Goal: Task Accomplishment & Management: Use online tool/utility

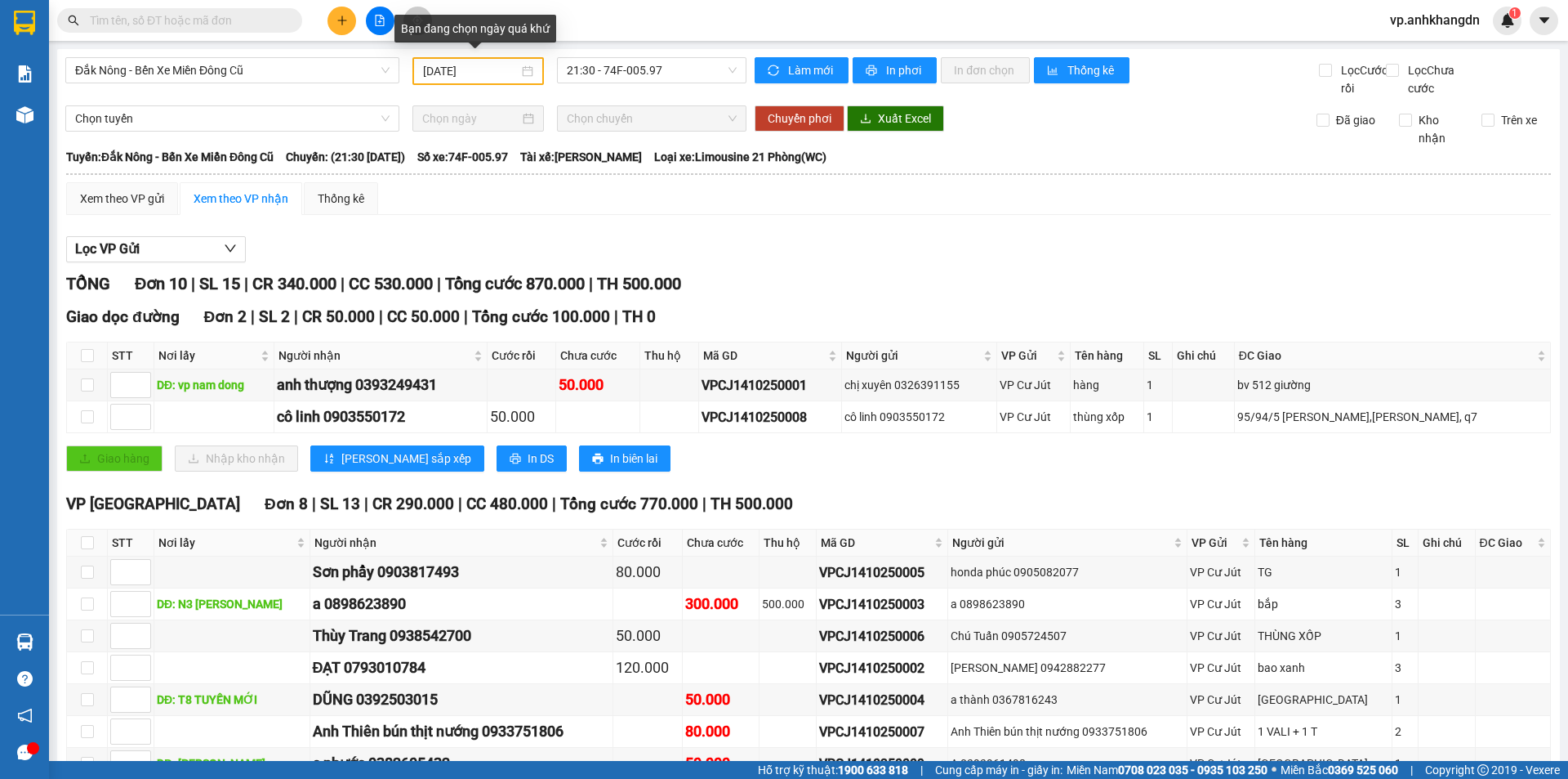
click at [488, 70] on input "[DATE]" at bounding box center [471, 71] width 96 height 18
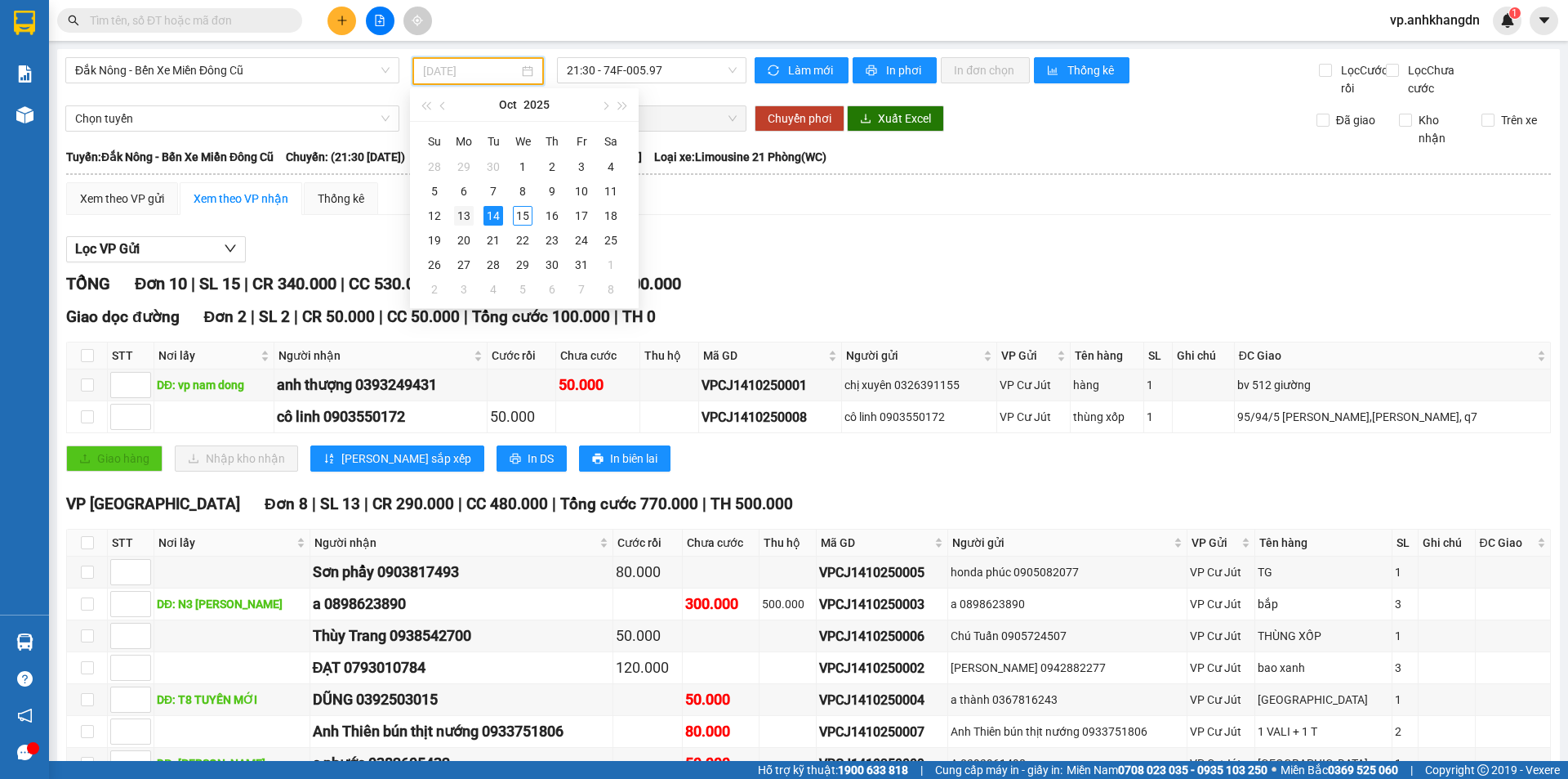
click at [462, 215] on div "13" at bounding box center [464, 215] width 19 height 19
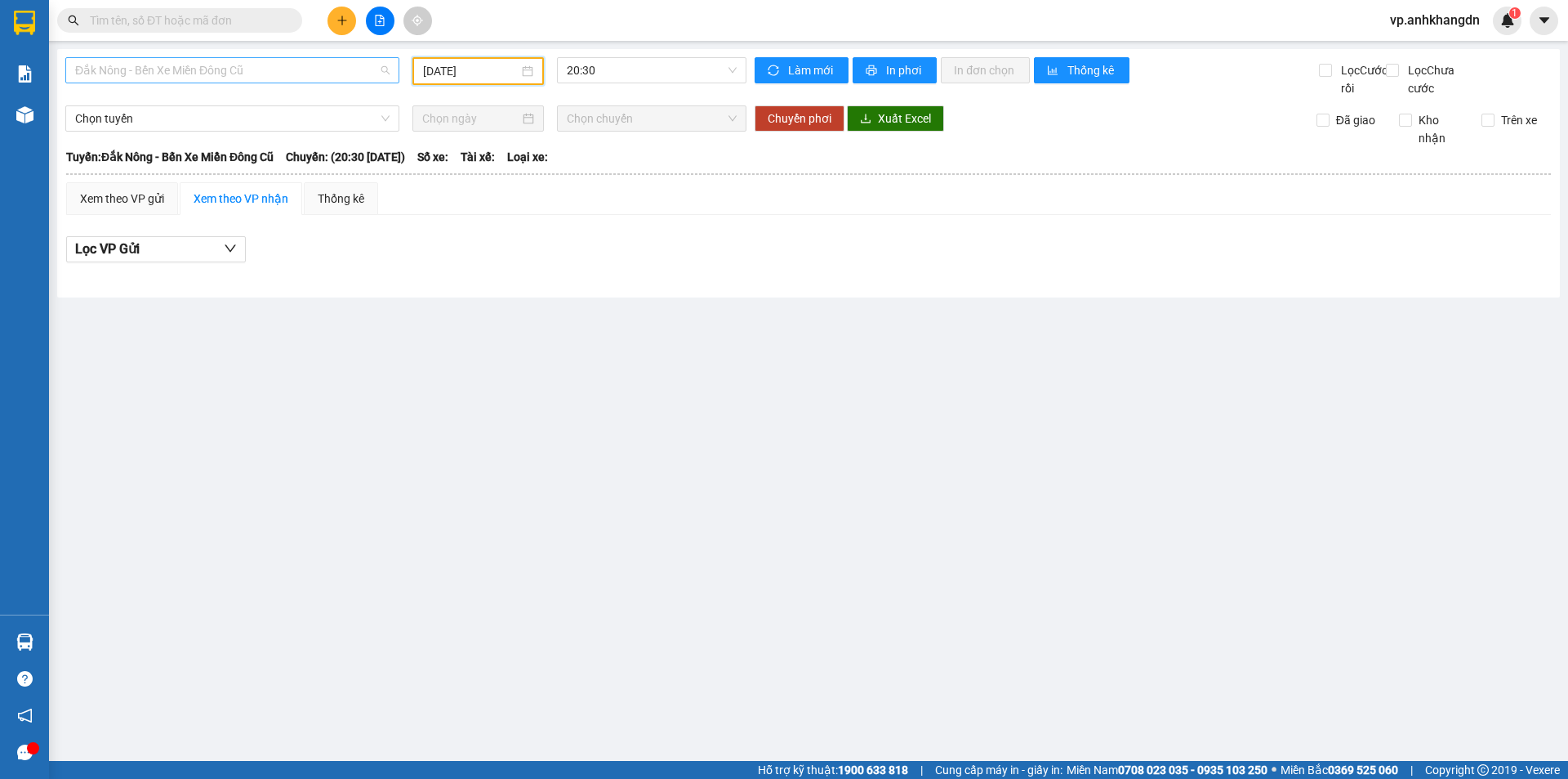
click at [315, 70] on span "Đắk Nông - Bến Xe Miền Đông Cũ" at bounding box center [232, 71] width 315 height 25
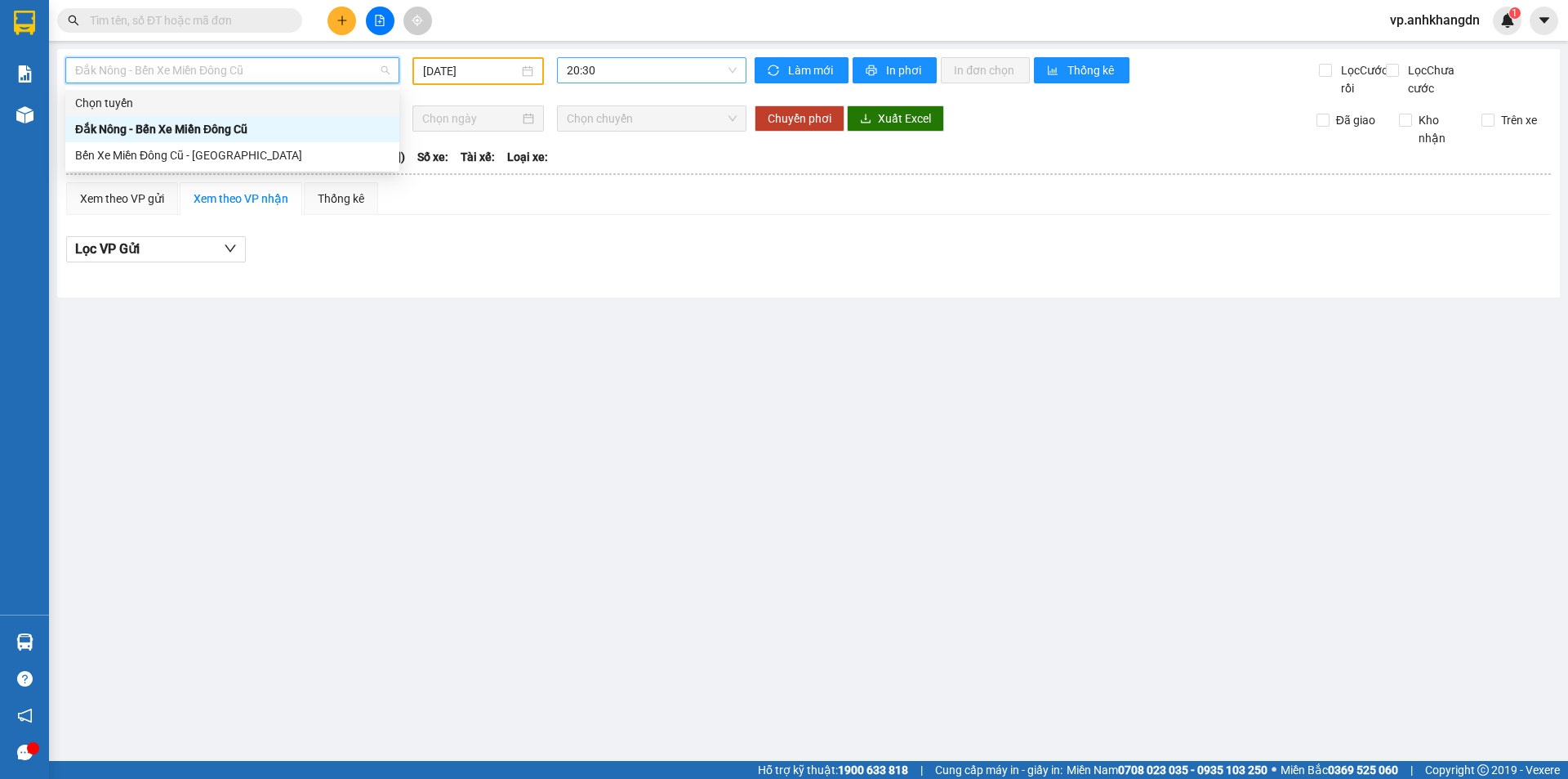
click at [645, 73] on span "20:30" at bounding box center [651, 71] width 170 height 25
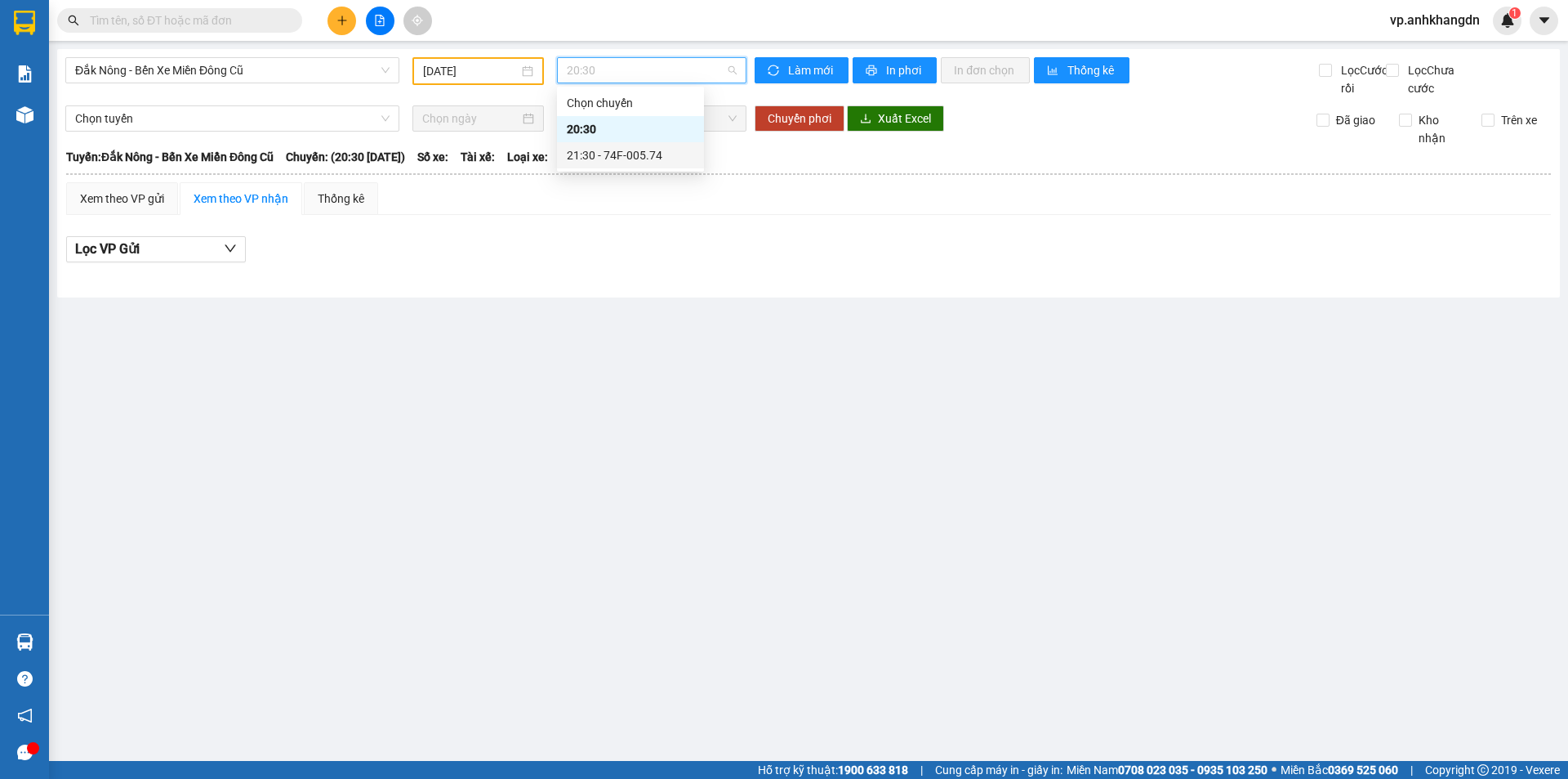
click at [637, 155] on div "21:30 - 74F-005.74" at bounding box center [629, 155] width 127 height 18
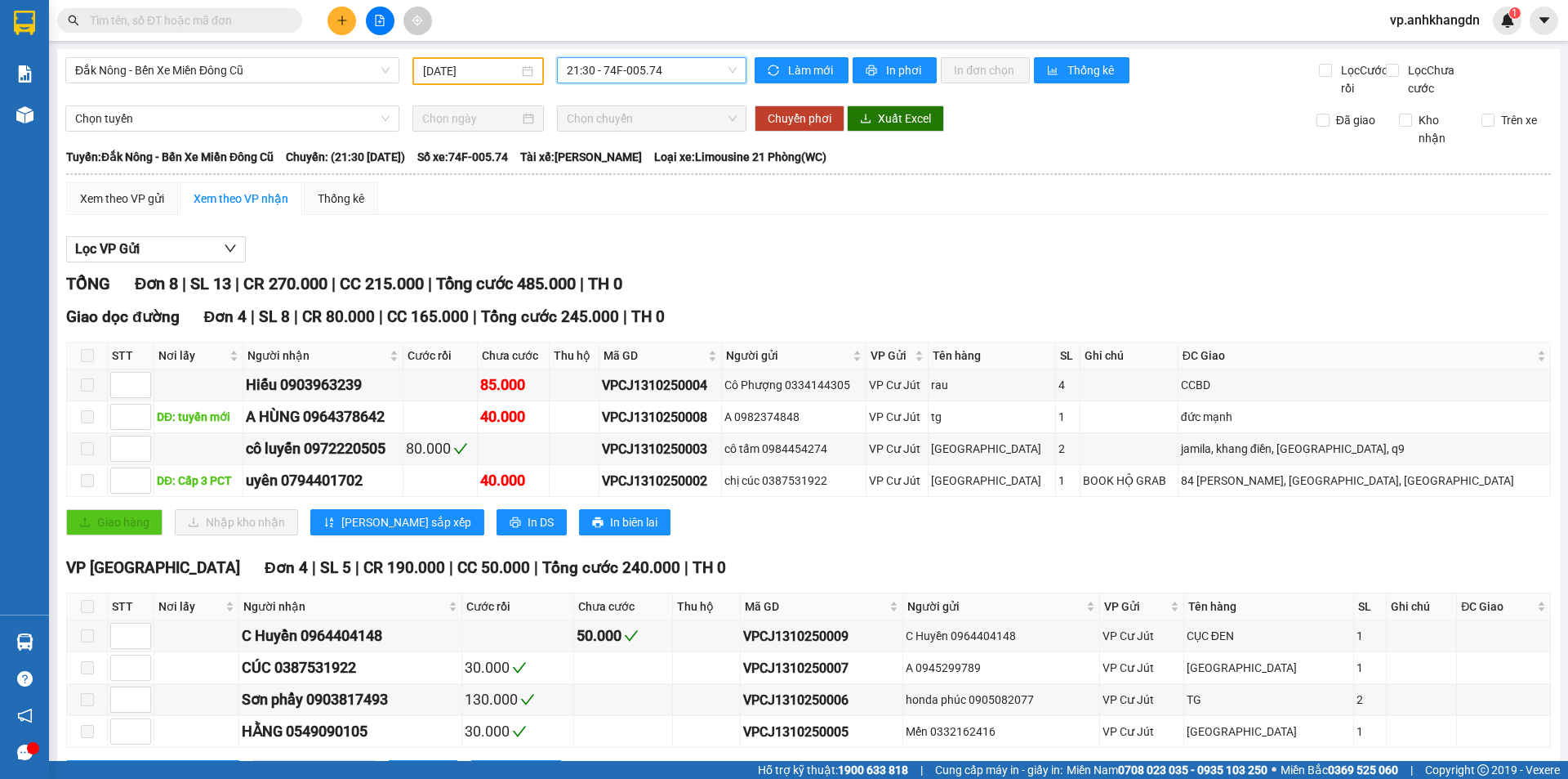
drag, startPoint x: 466, startPoint y: 70, endPoint x: 517, endPoint y: 85, distance: 53.2
click at [466, 70] on input "[DATE]" at bounding box center [471, 71] width 96 height 18
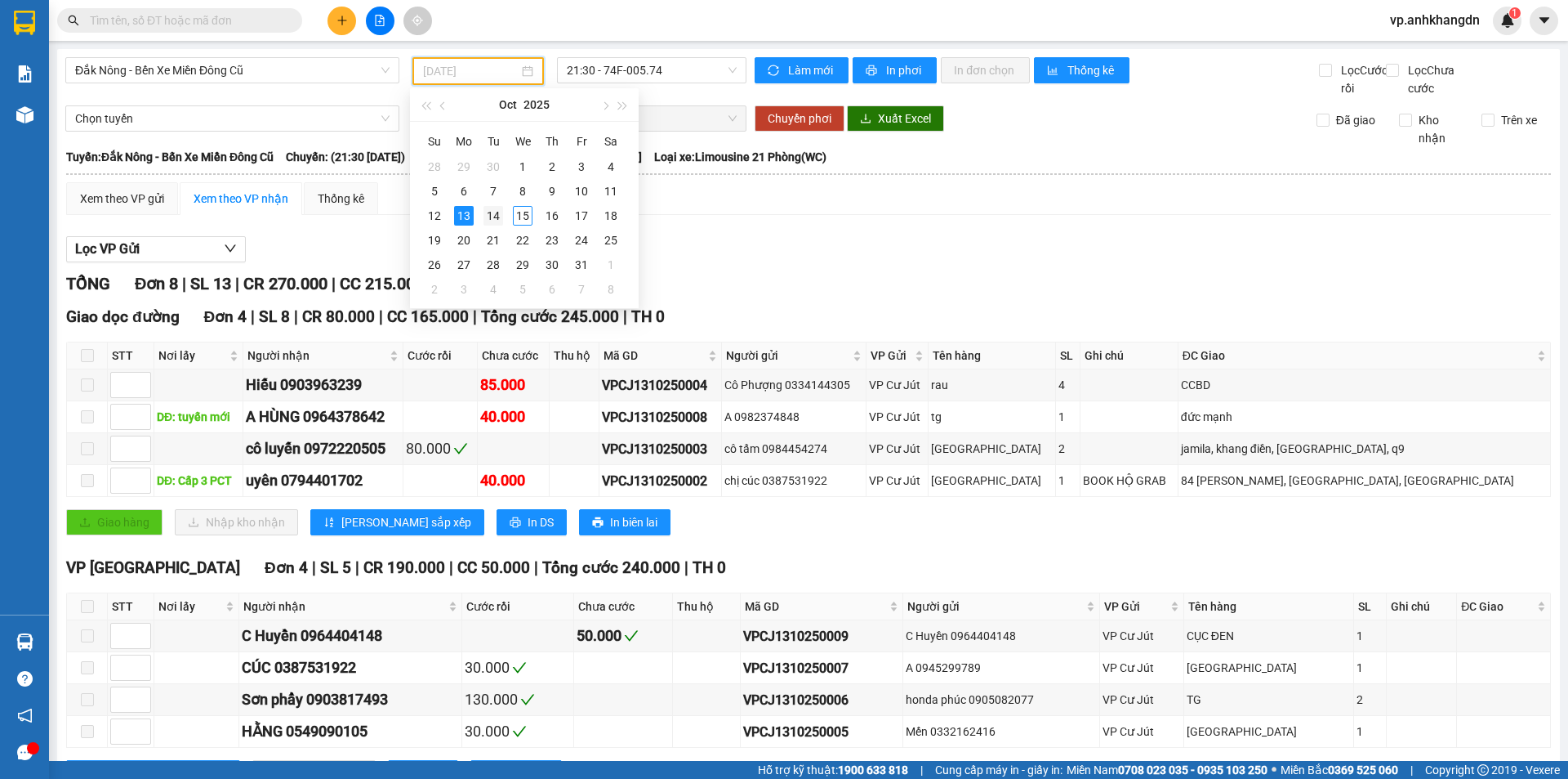
click at [494, 218] on div "14" at bounding box center [493, 215] width 19 height 19
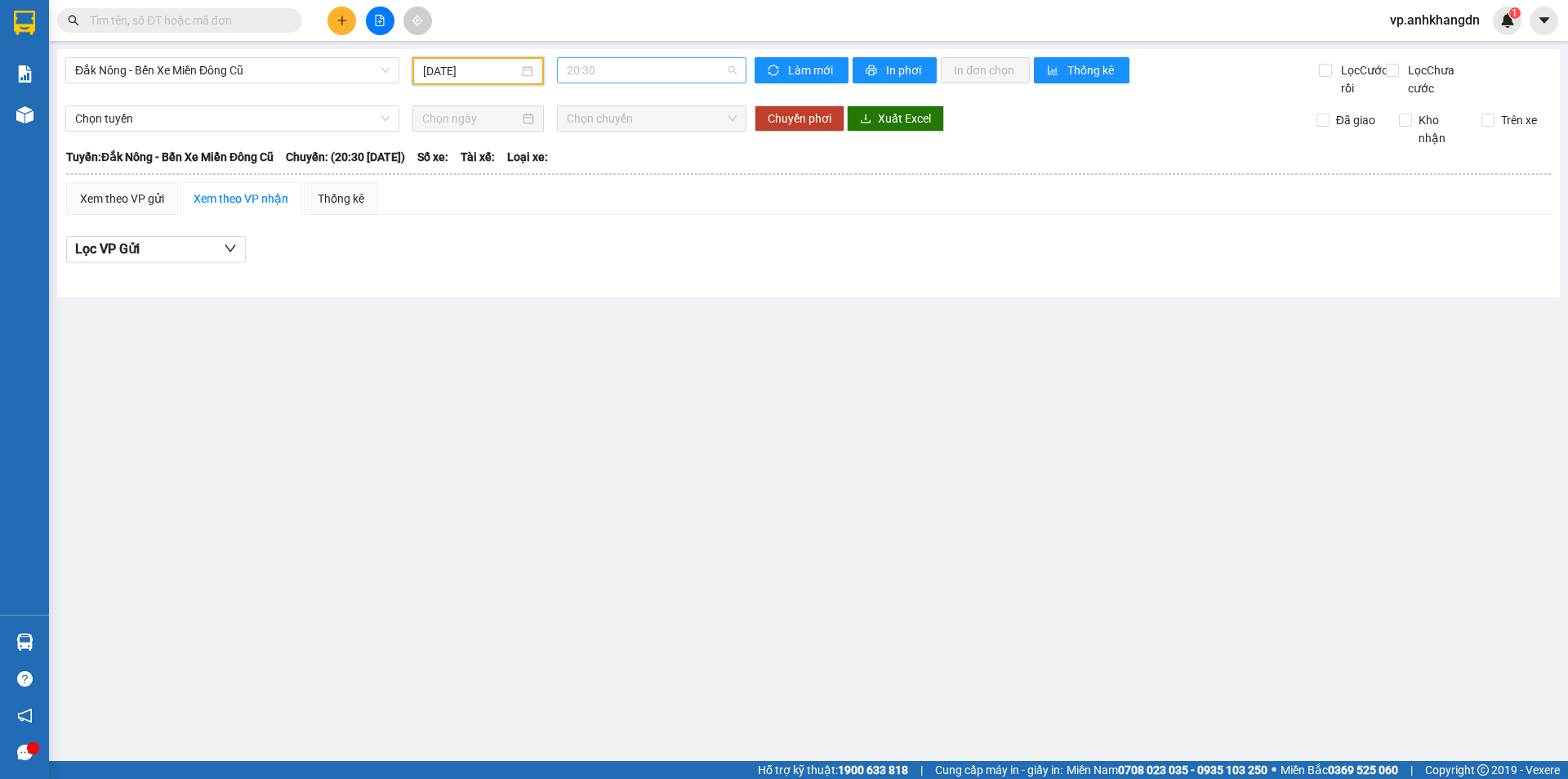
click at [670, 73] on span "20:30" at bounding box center [651, 71] width 170 height 25
click at [640, 156] on div "21:30 - 74F-005.97" at bounding box center [629, 155] width 127 height 18
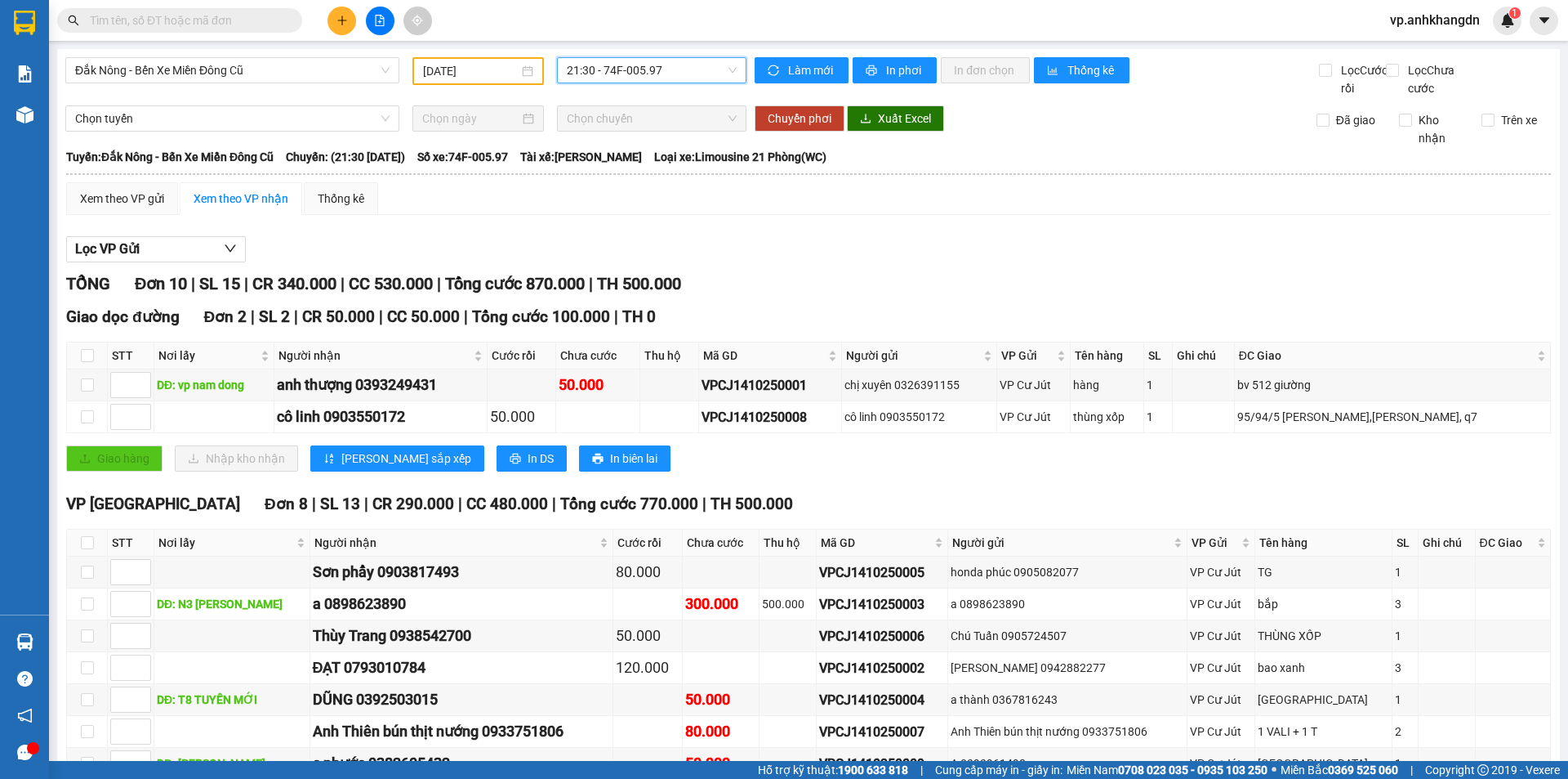
click at [502, 70] on input "[DATE]" at bounding box center [471, 71] width 96 height 18
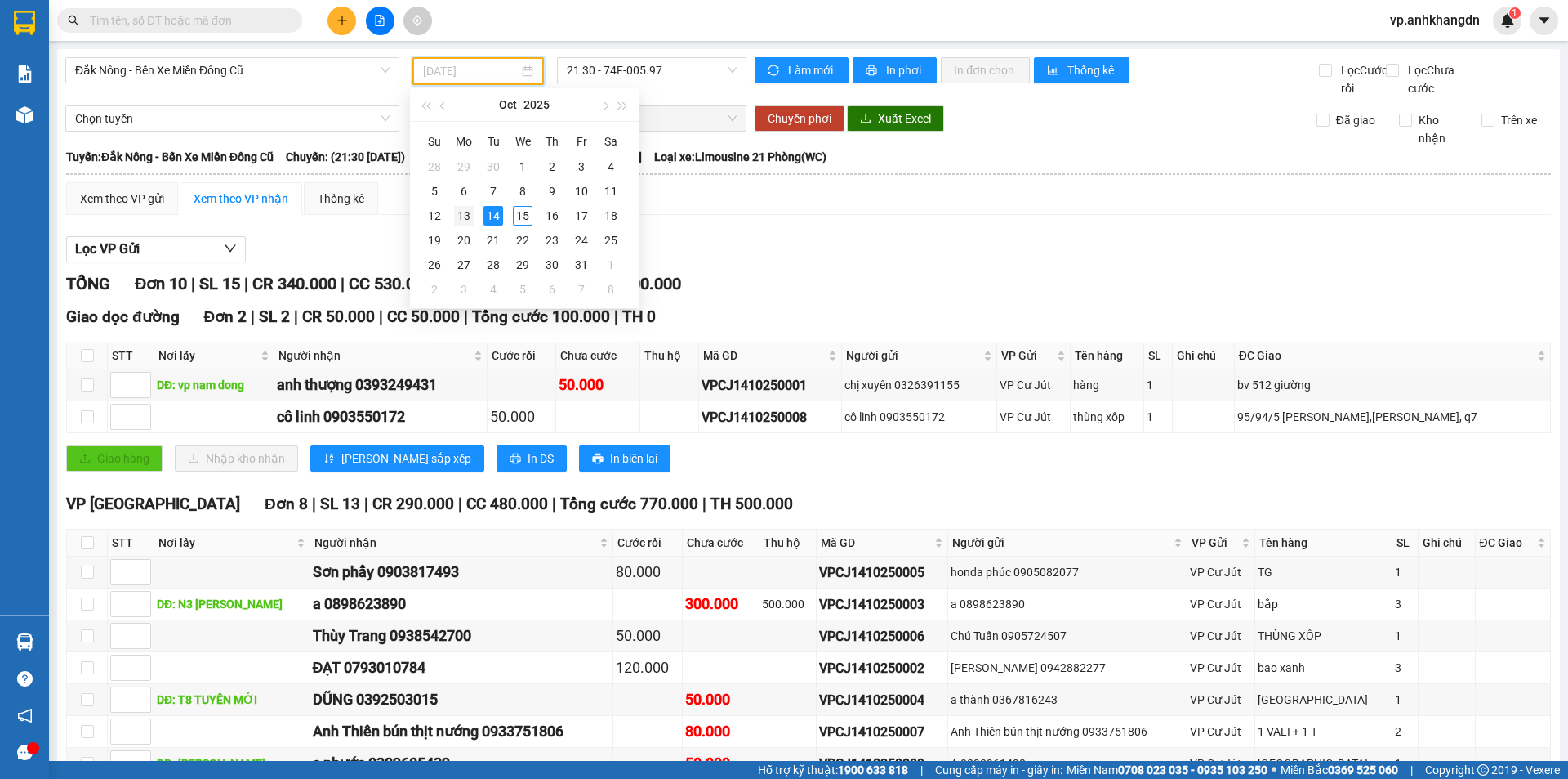
click at [468, 215] on div "13" at bounding box center [464, 215] width 19 height 19
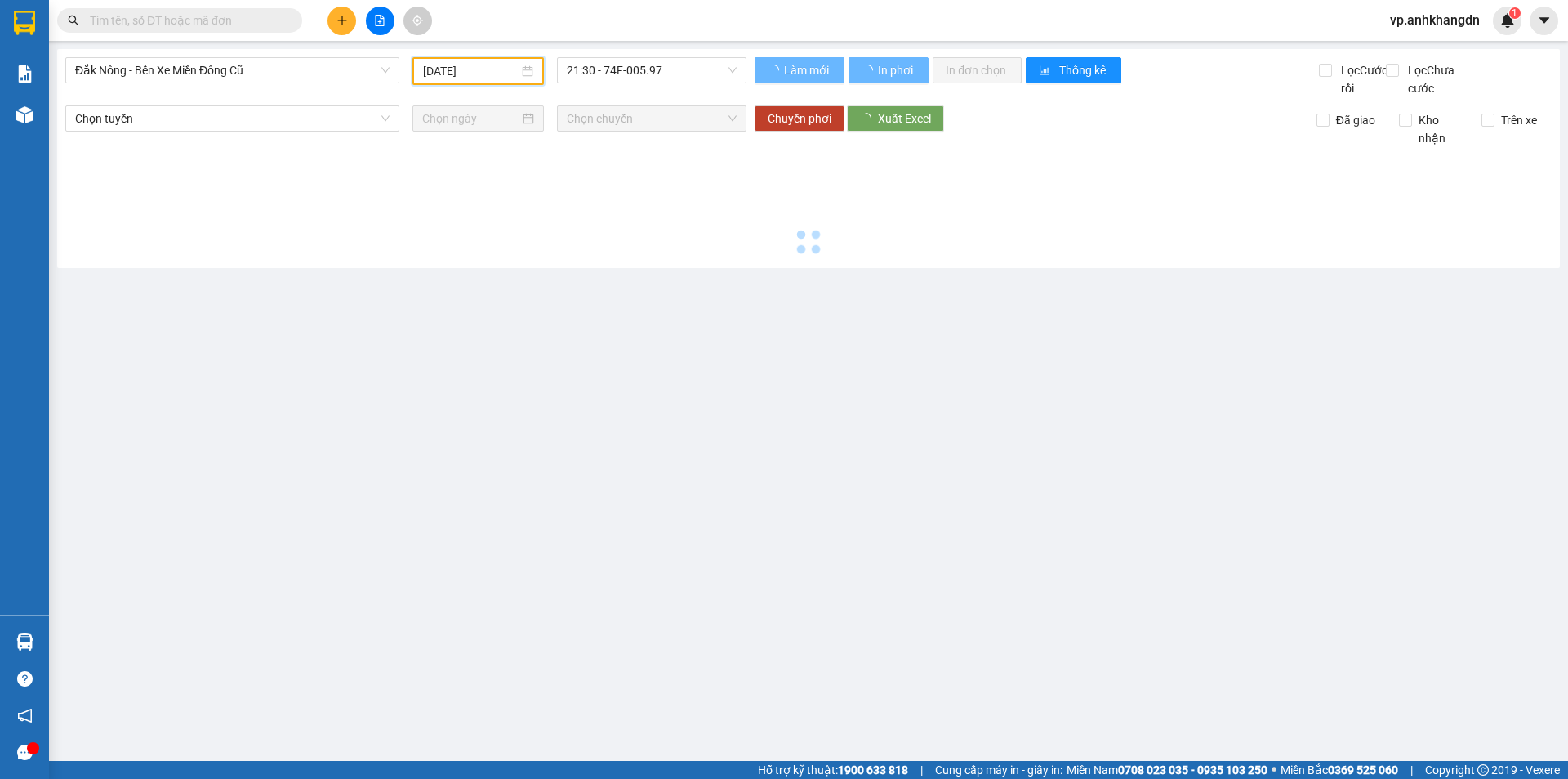
type input "[DATE]"
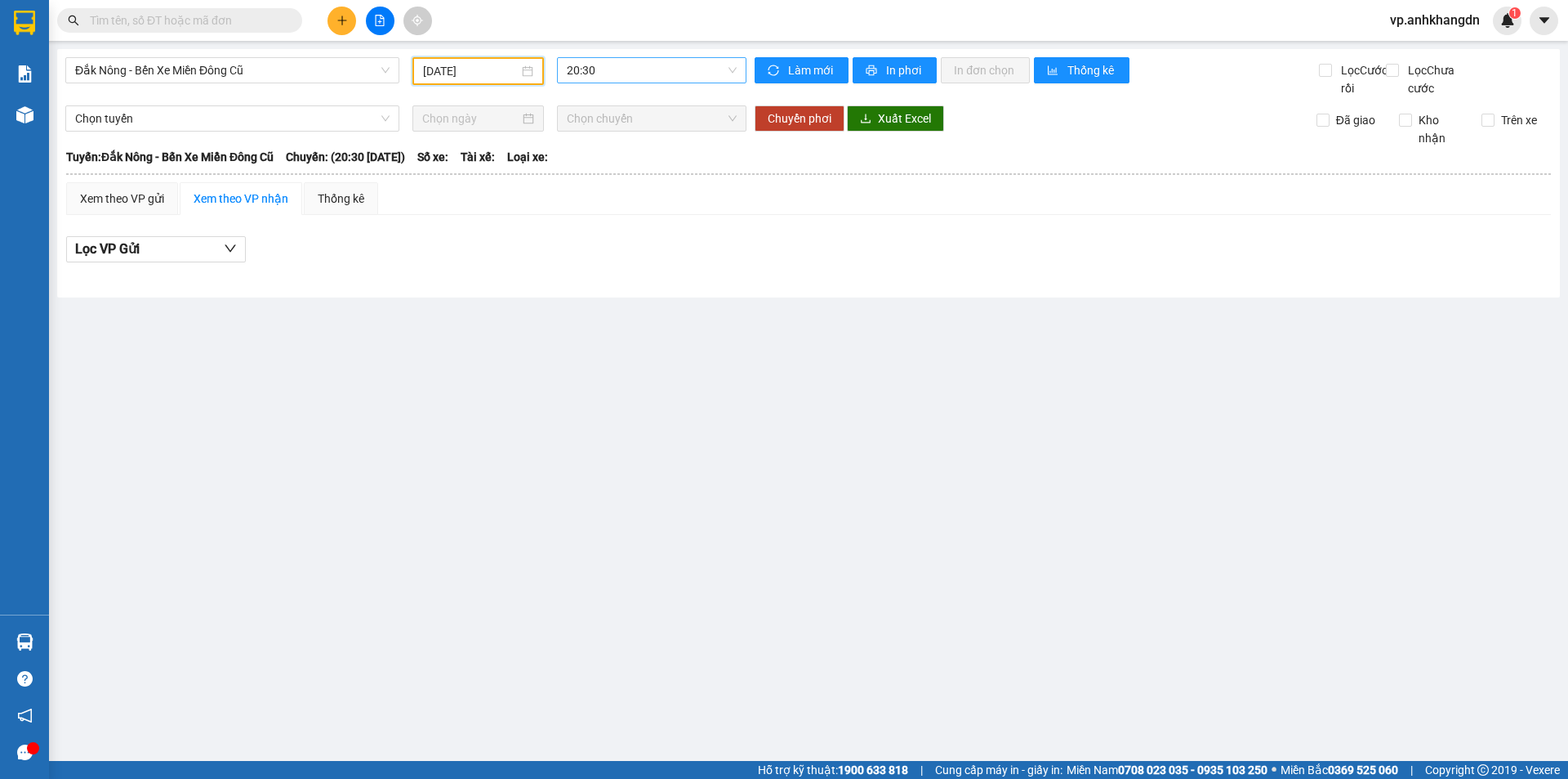
click at [612, 71] on span "20:30" at bounding box center [651, 71] width 170 height 25
click at [628, 161] on div "21:30 - 74F-005.74" at bounding box center [629, 155] width 127 height 18
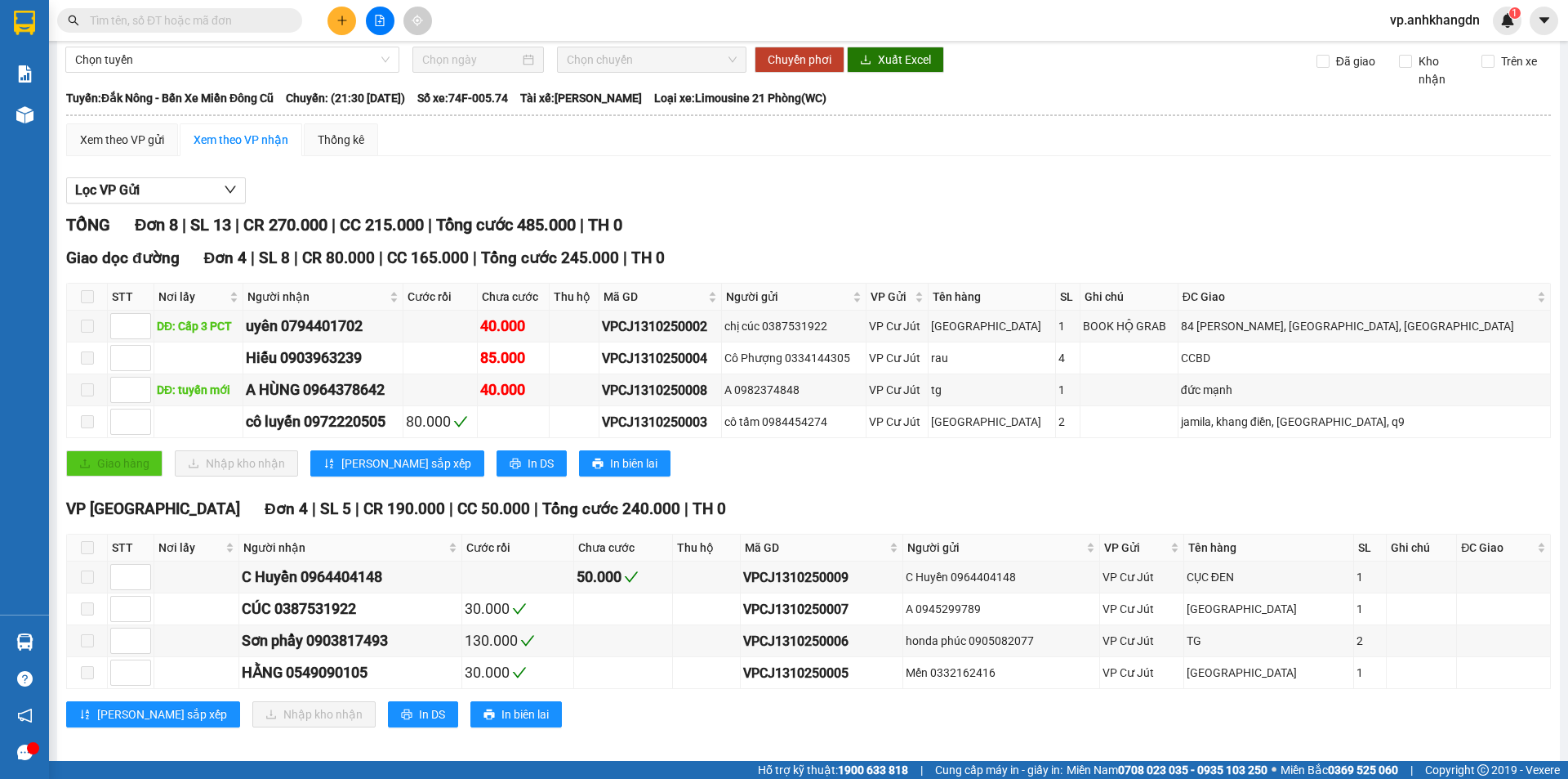
scroll to position [81, 0]
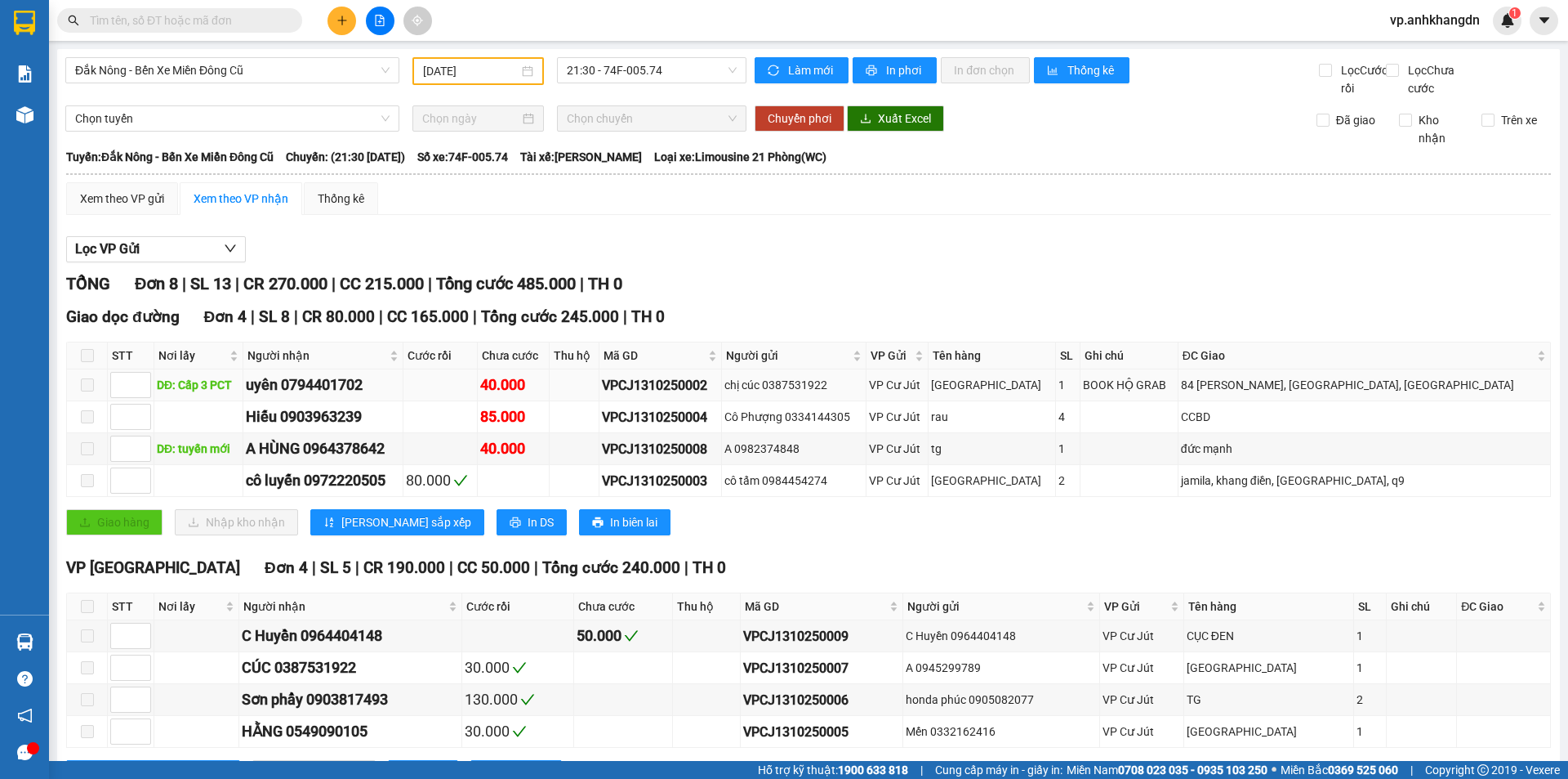
type input "[DATE]"
click at [908, 76] on span "In phơi" at bounding box center [904, 70] width 37 height 18
